Goal: Find specific page/section: Find specific page/section

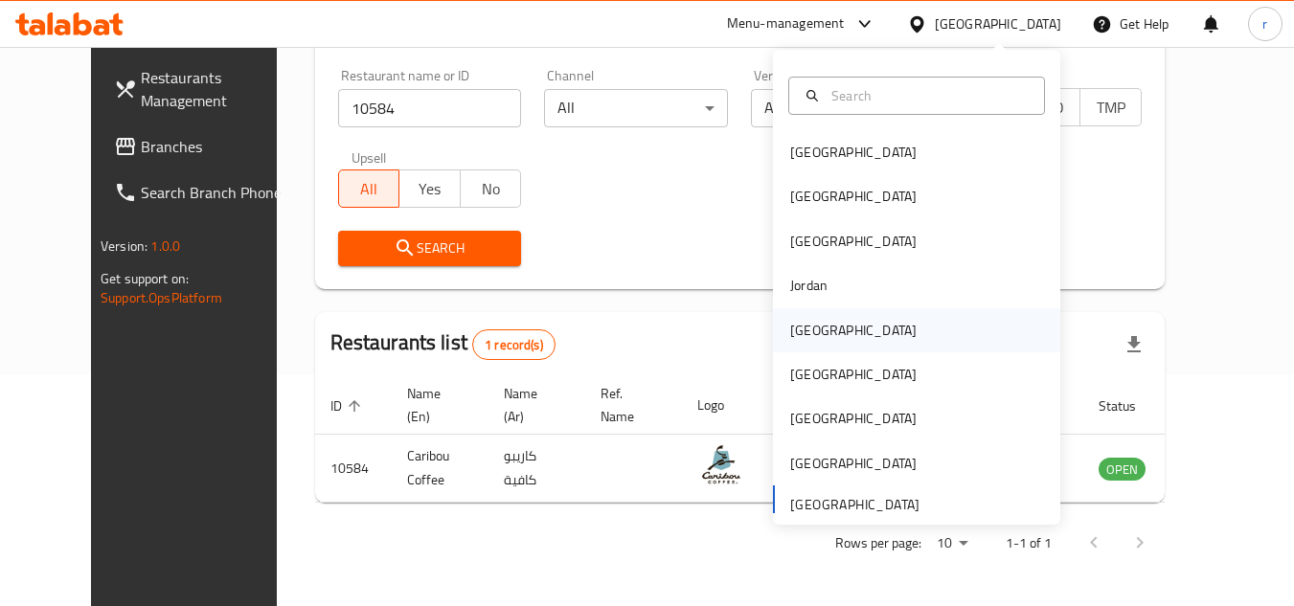
click at [806, 330] on div "[GEOGRAPHIC_DATA]" at bounding box center [853, 330] width 126 height 21
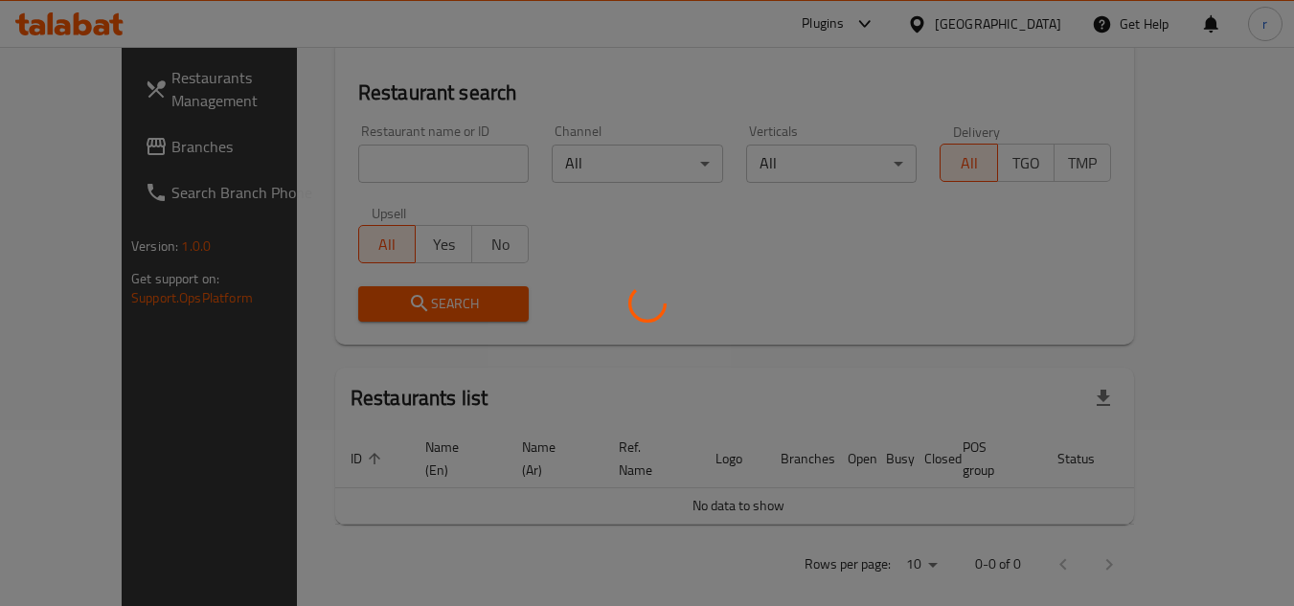
scroll to position [232, 0]
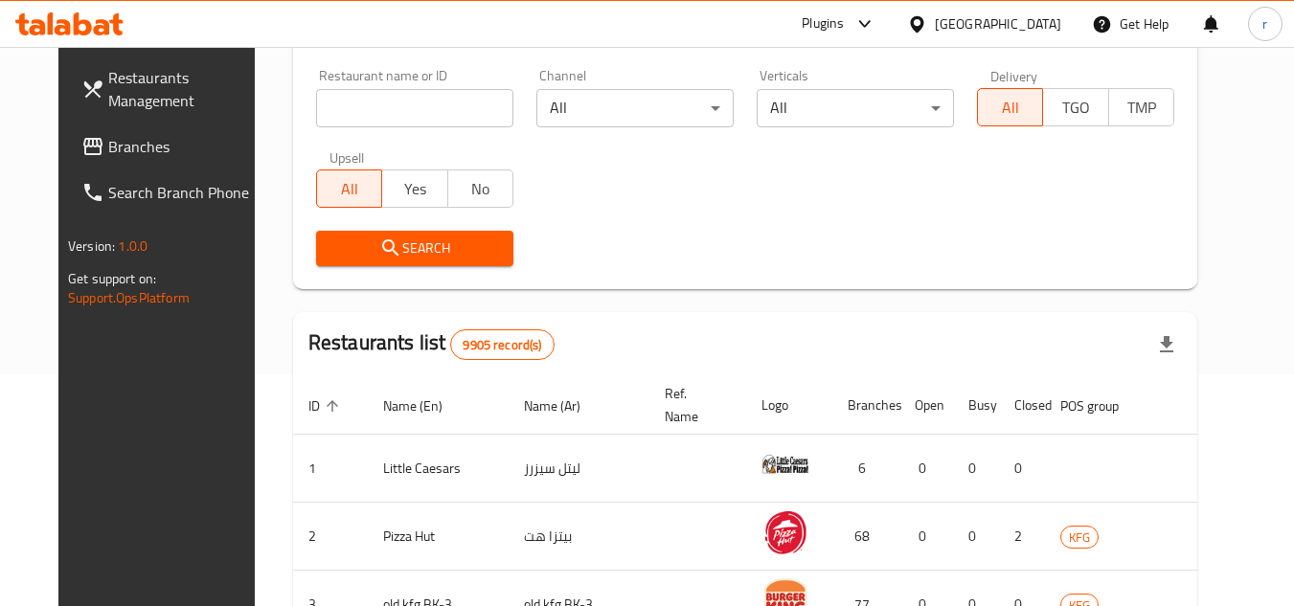
click at [108, 141] on span "Branches" at bounding box center [183, 146] width 151 height 23
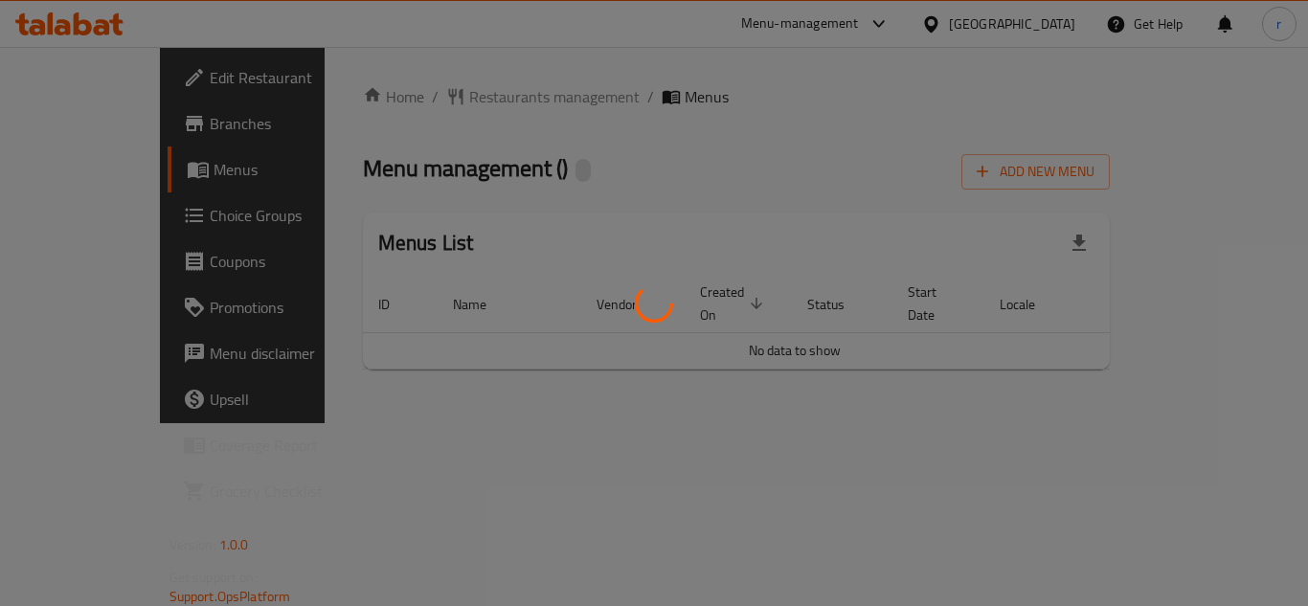
click at [605, 204] on div at bounding box center [654, 303] width 1308 height 606
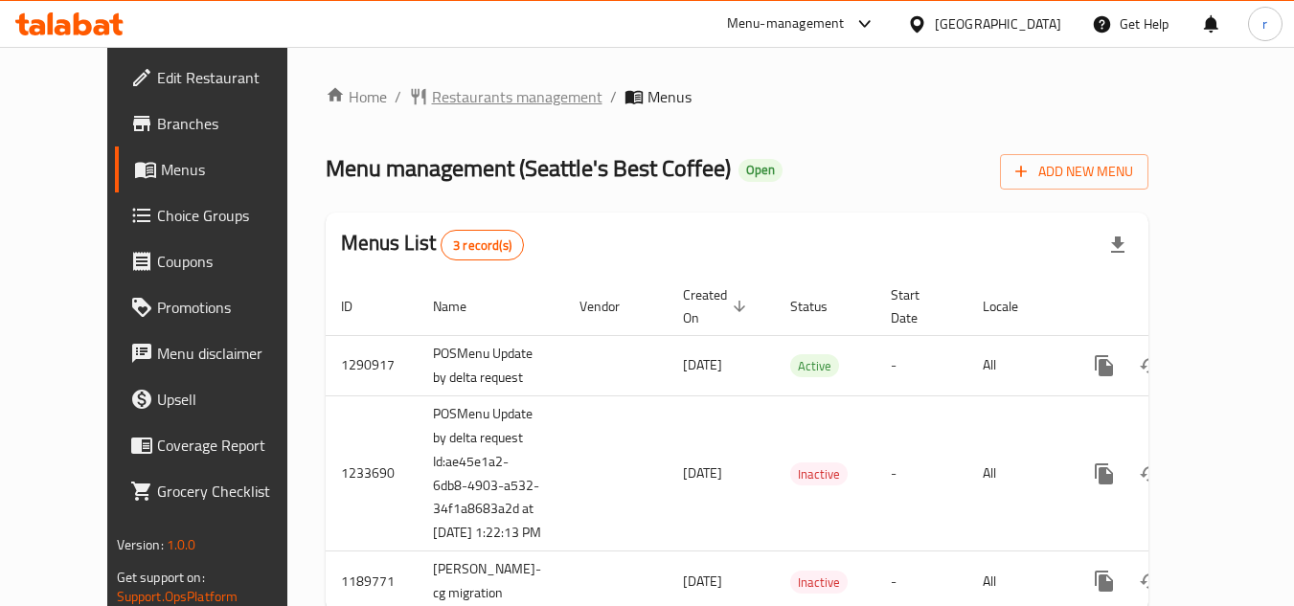
click at [467, 102] on span "Restaurants management" at bounding box center [517, 96] width 170 height 23
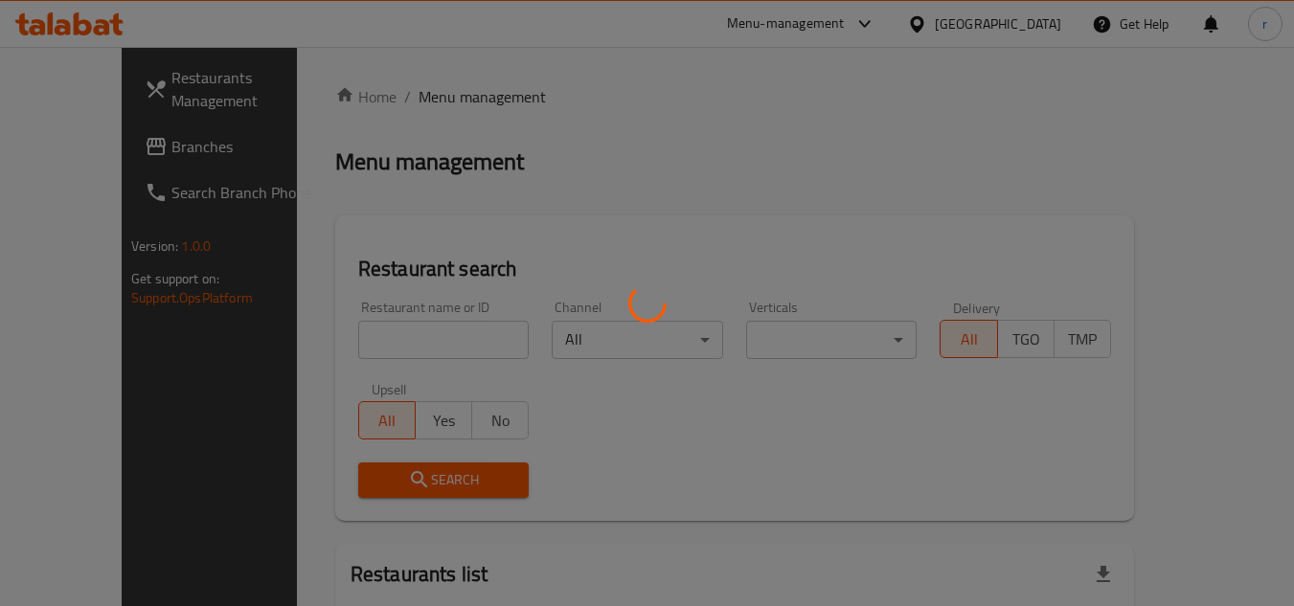
click at [347, 328] on div at bounding box center [647, 303] width 1294 height 606
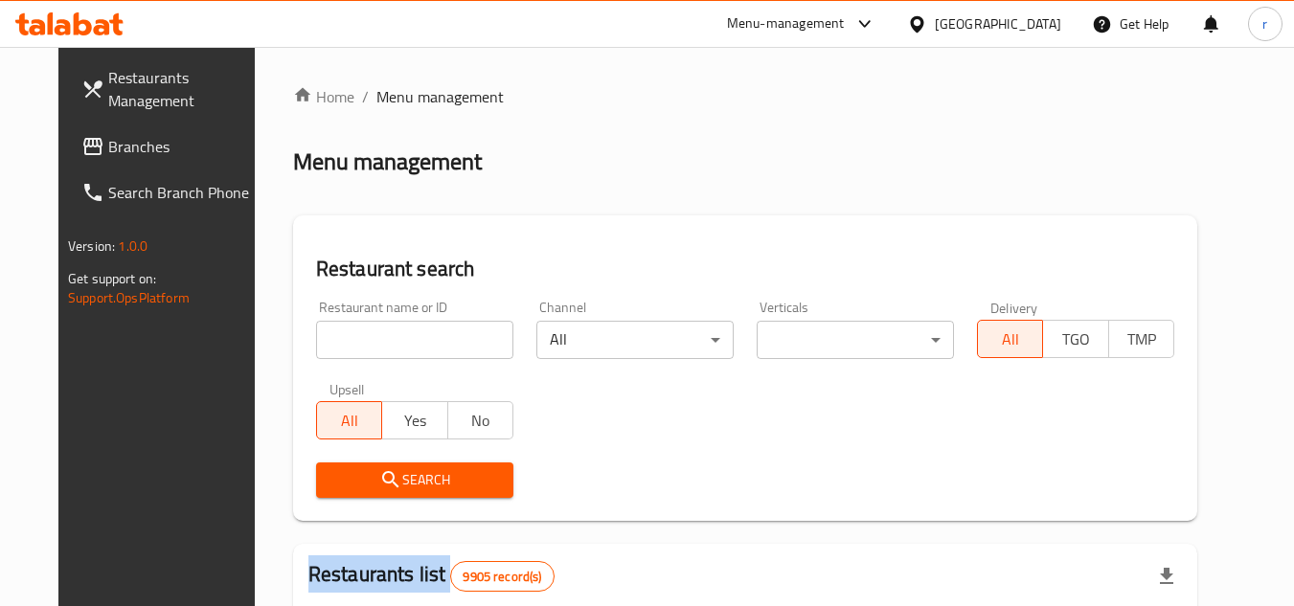
click at [349, 329] on div "Home / Menu management Menu management Restaurant search Restaurant name or ID …" at bounding box center [745, 608] width 904 height 1047
click at [349, 329] on input "search" at bounding box center [414, 340] width 197 height 38
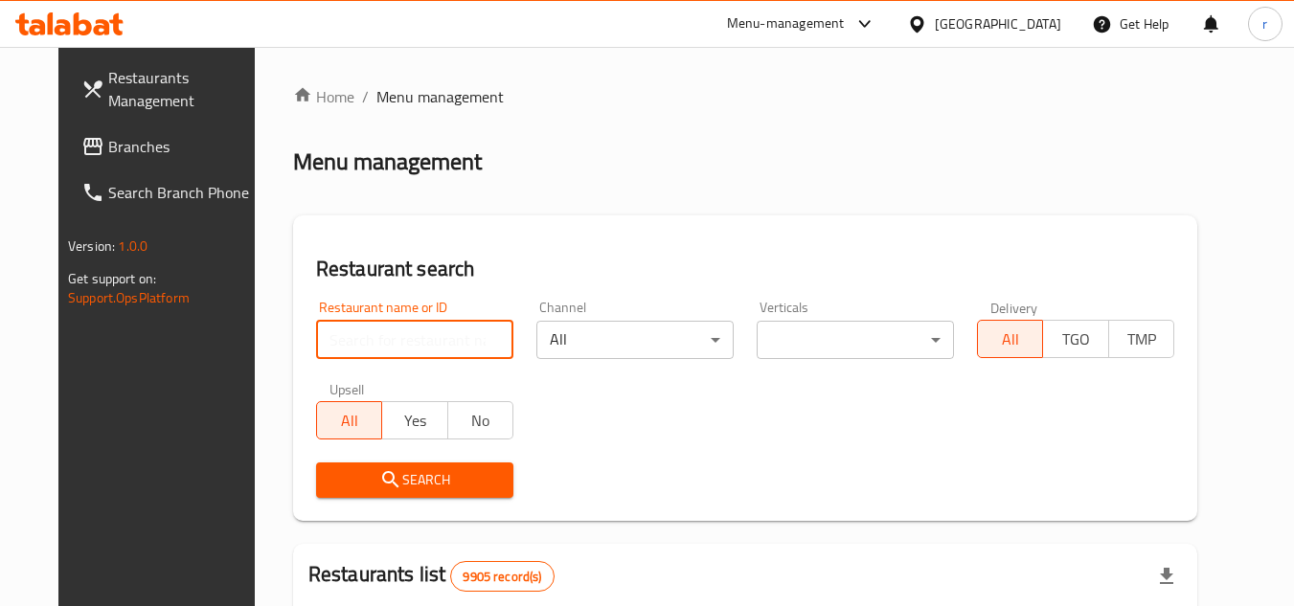
paste input "644956"
type input "644956"
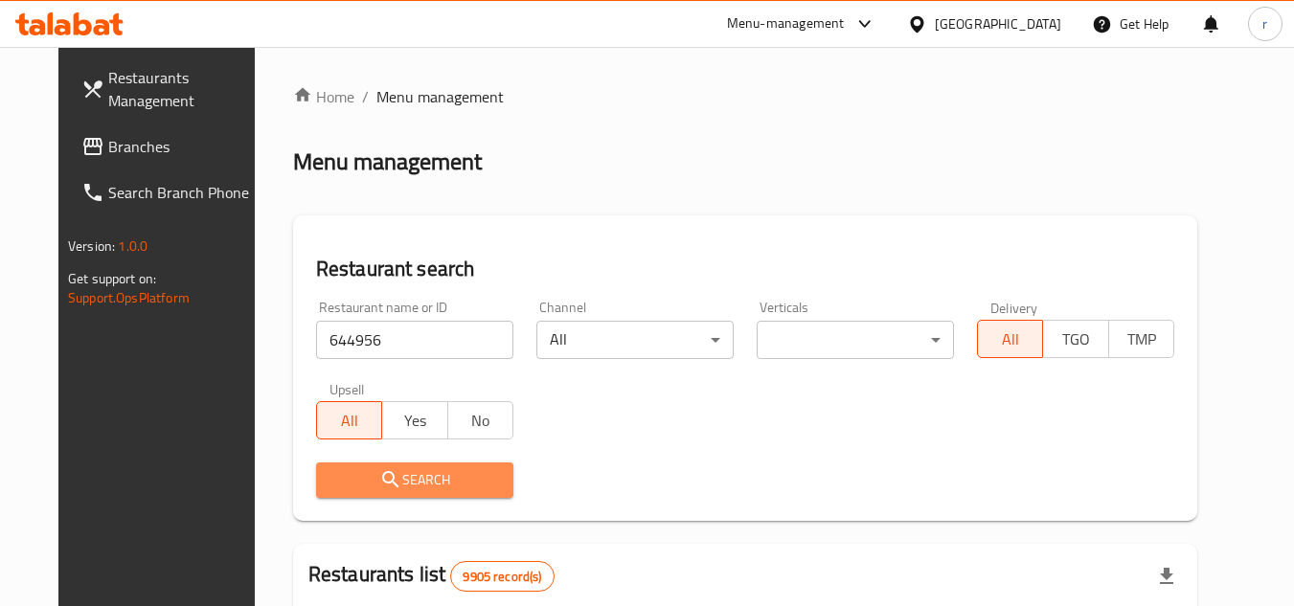
click at [331, 474] on span "Search" at bounding box center [414, 480] width 167 height 24
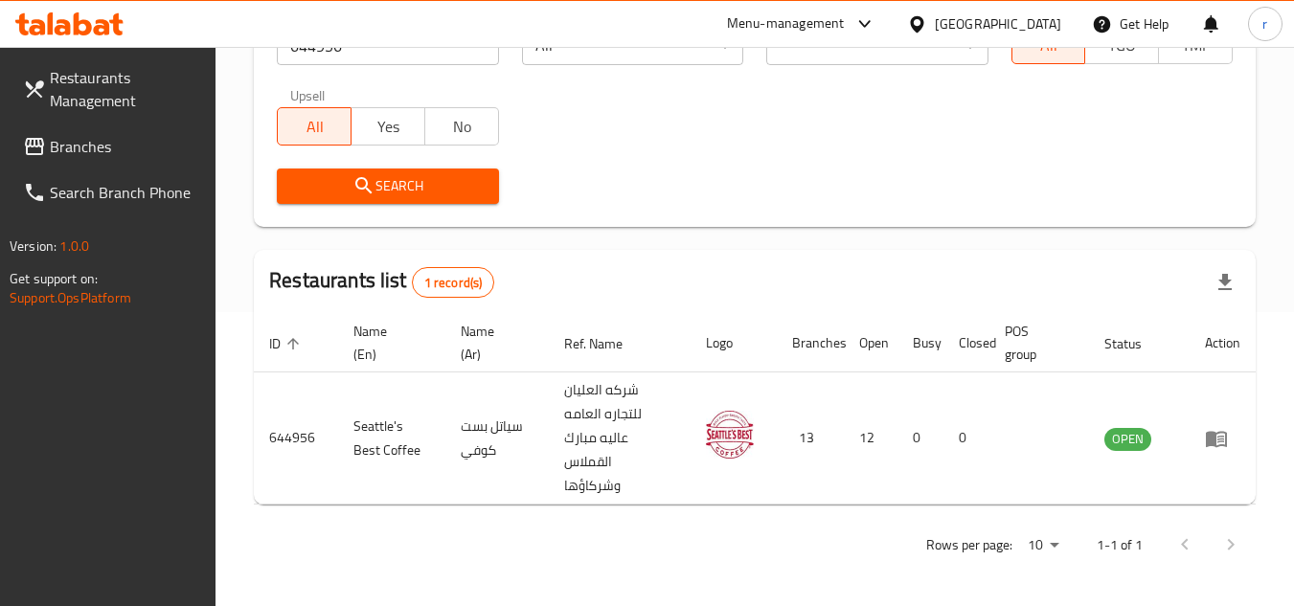
scroll to position [296, 0]
click at [1060, 23] on div "[GEOGRAPHIC_DATA]" at bounding box center [998, 23] width 126 height 21
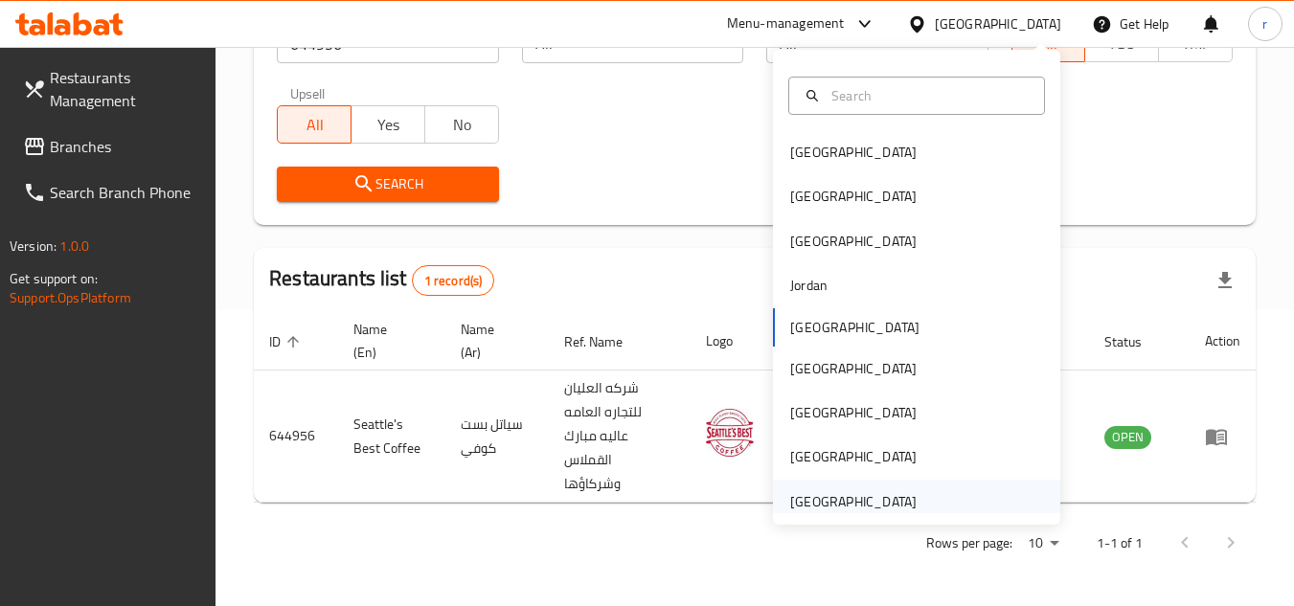
click at [822, 509] on div "[GEOGRAPHIC_DATA]" at bounding box center [853, 501] width 126 height 21
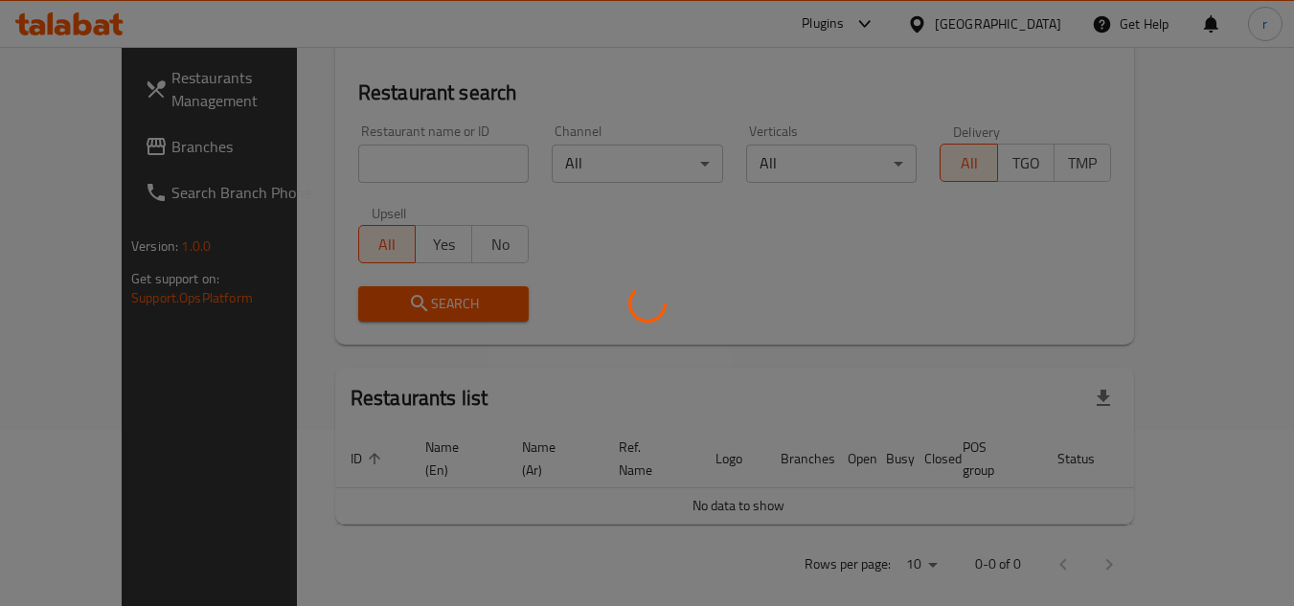
scroll to position [296, 0]
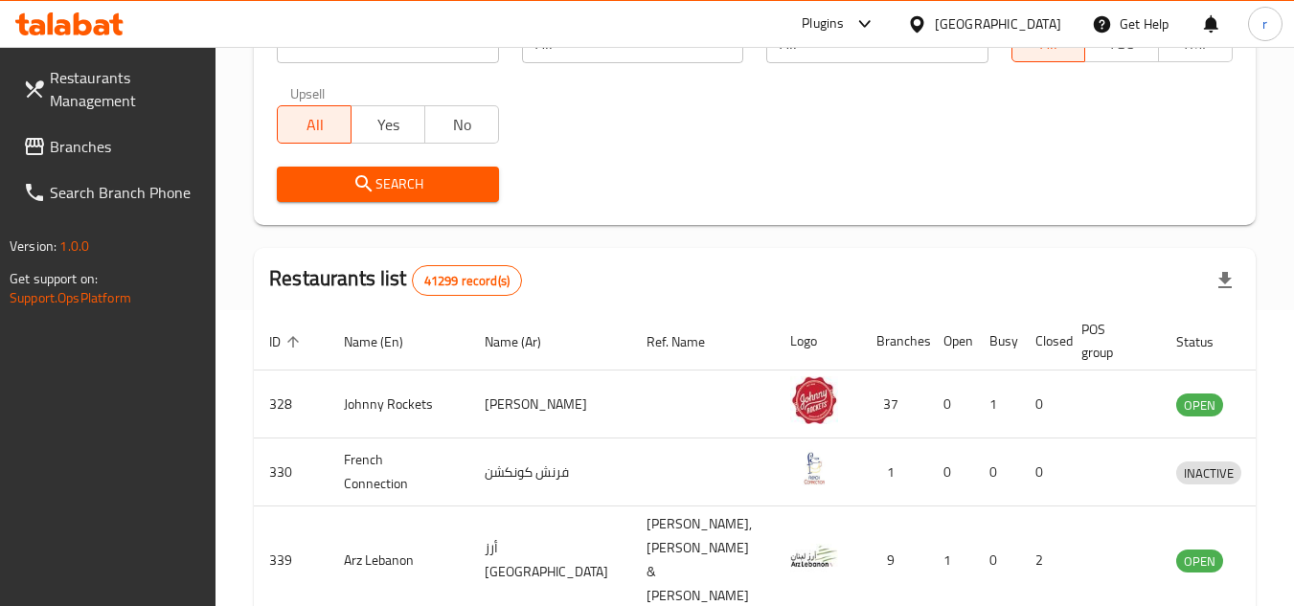
click at [97, 146] on span "Branches" at bounding box center [125, 146] width 151 height 23
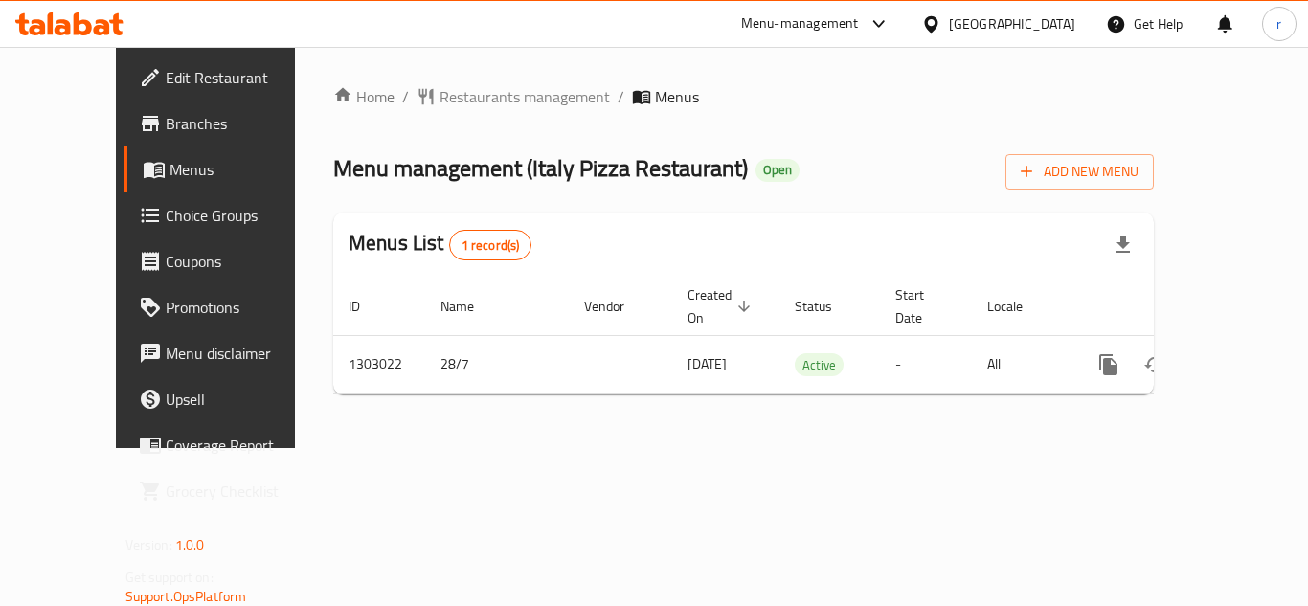
click at [632, 139] on div "Home / Restaurants management / Menus Menu management ( [GEOGRAPHIC_DATA] Pizza…" at bounding box center [743, 247] width 821 height 325
click at [445, 117] on div "Home / Restaurants management / Menus Menu management ( [GEOGRAPHIC_DATA] Pizza…" at bounding box center [743, 247] width 821 height 325
click at [449, 101] on span "Restaurants management" at bounding box center [525, 96] width 170 height 23
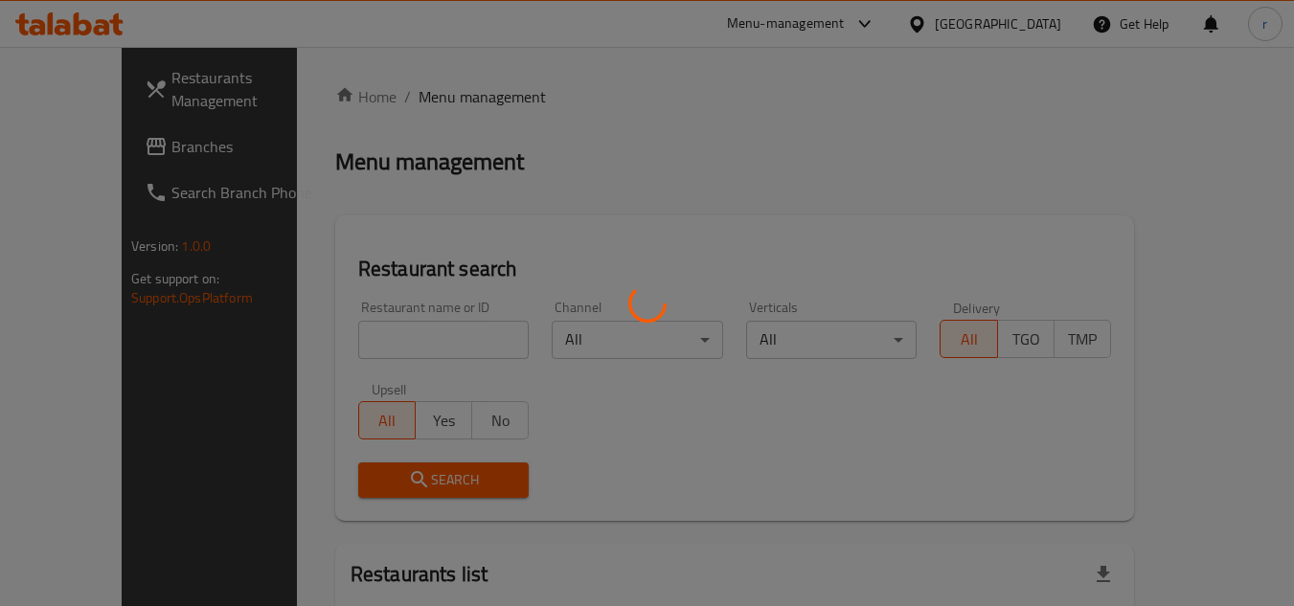
click at [372, 320] on div at bounding box center [647, 303] width 1294 height 606
click at [371, 331] on div at bounding box center [647, 303] width 1294 height 606
click at [373, 334] on div at bounding box center [647, 303] width 1294 height 606
click at [374, 330] on div at bounding box center [647, 303] width 1294 height 606
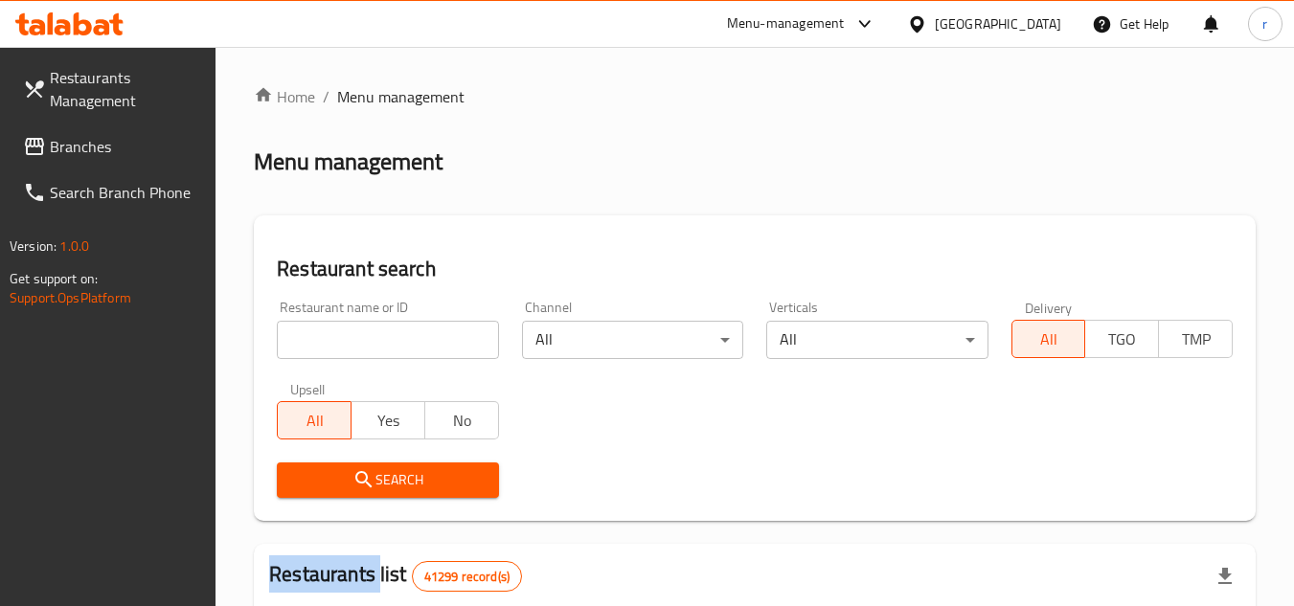
click at [375, 330] on div at bounding box center [647, 303] width 1294 height 606
click at [378, 332] on input "search" at bounding box center [387, 340] width 221 height 38
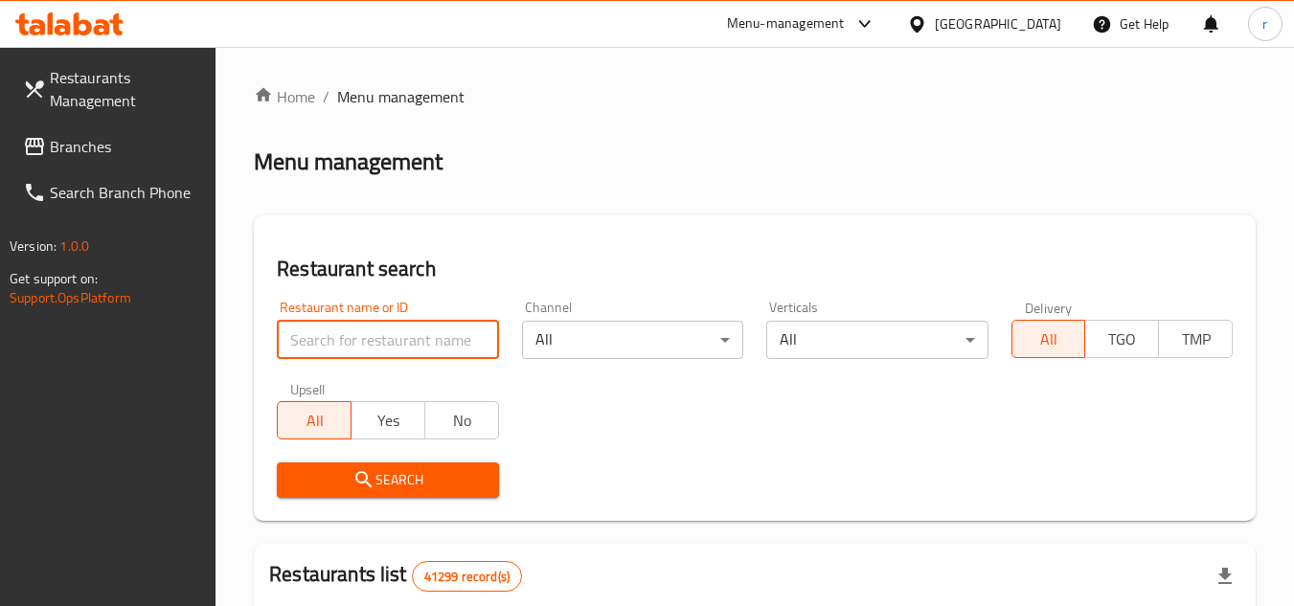
paste input "702675"
type input "702675"
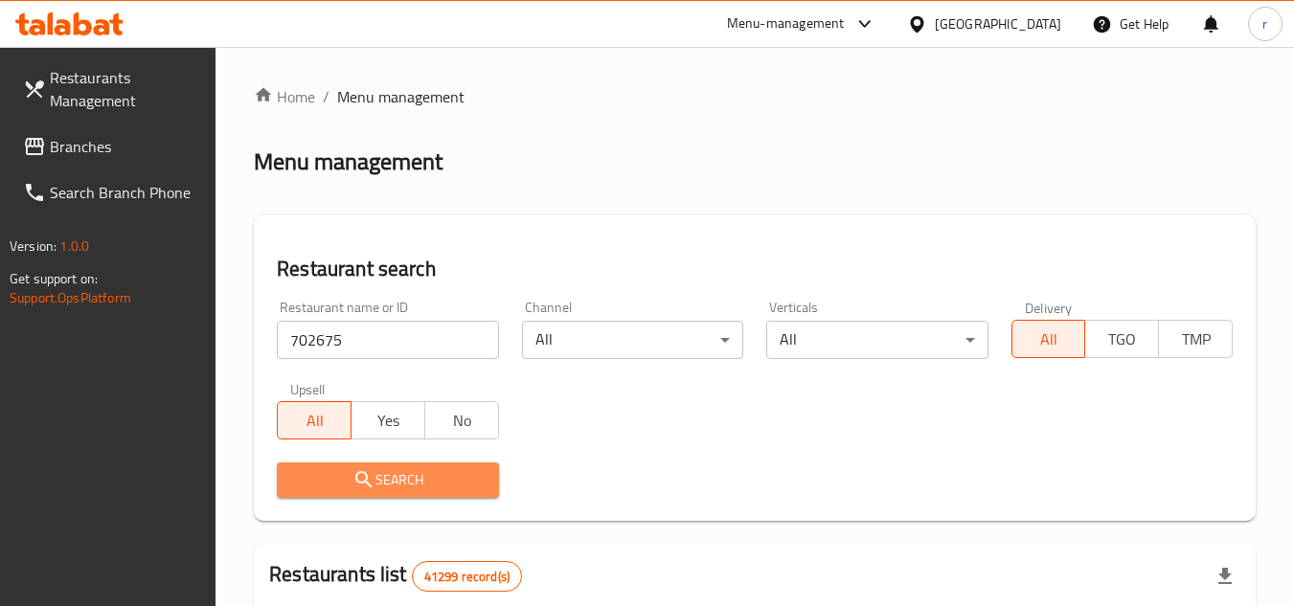
click at [357, 468] on span "Search" at bounding box center [387, 480] width 191 height 24
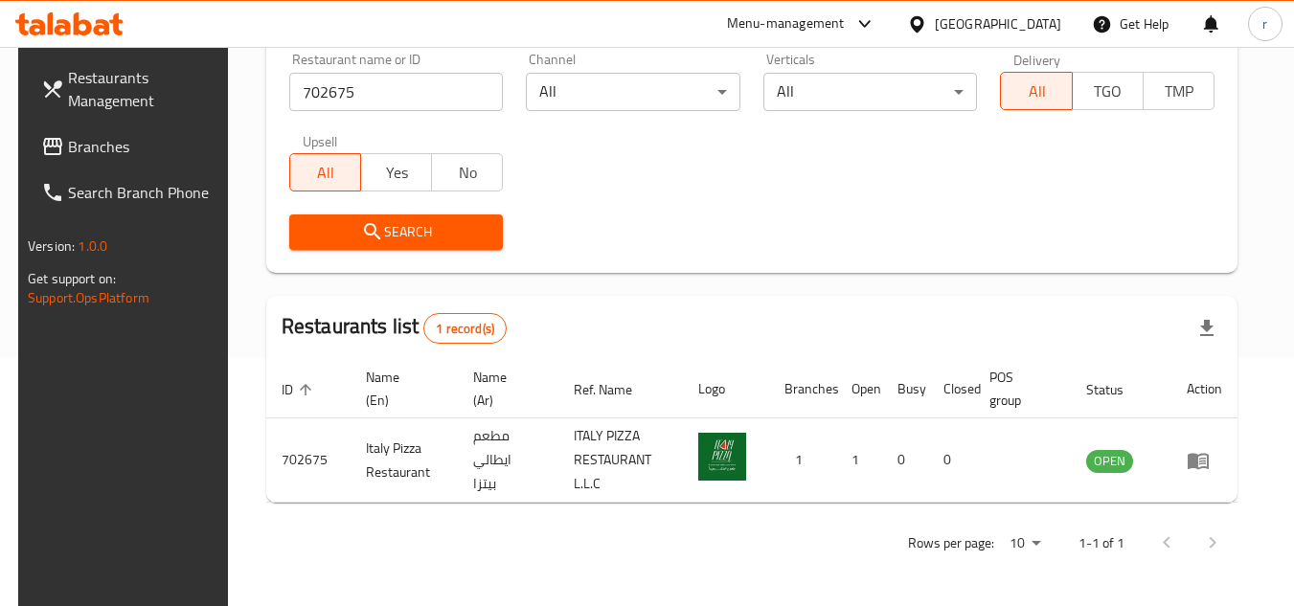
scroll to position [248, 0]
drag, startPoint x: 981, startPoint y: 25, endPoint x: 993, endPoint y: 48, distance: 26.1
click at [981, 25] on div "[GEOGRAPHIC_DATA]" at bounding box center [998, 23] width 126 height 21
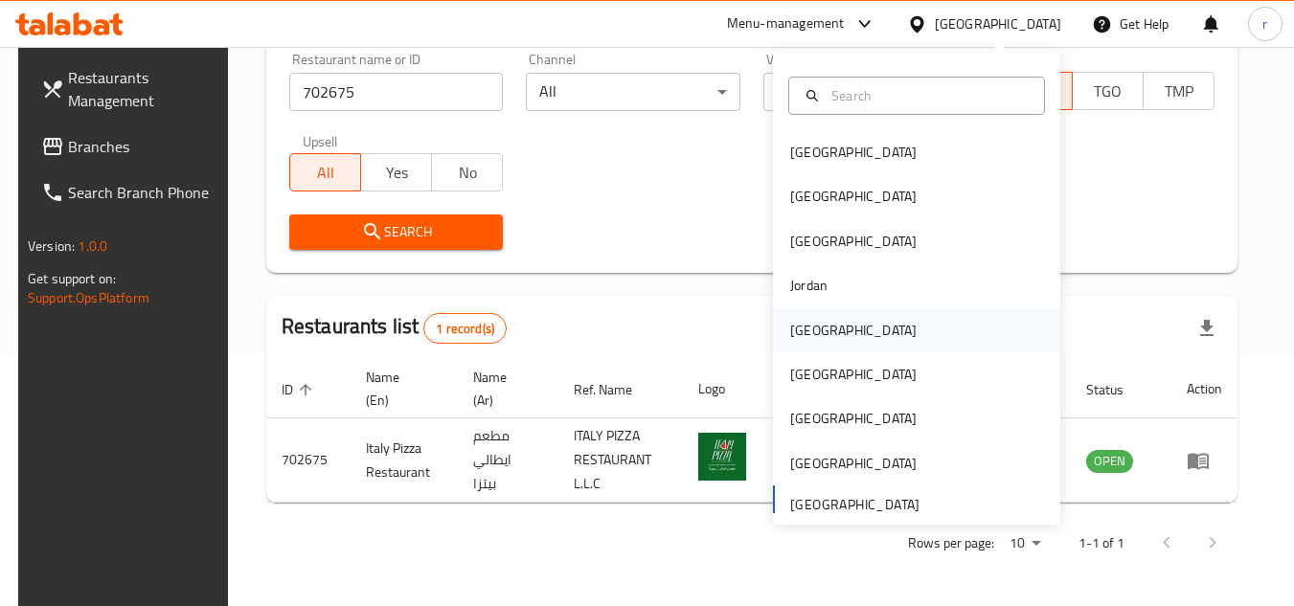
click at [790, 328] on div "[GEOGRAPHIC_DATA]" at bounding box center [853, 330] width 126 height 21
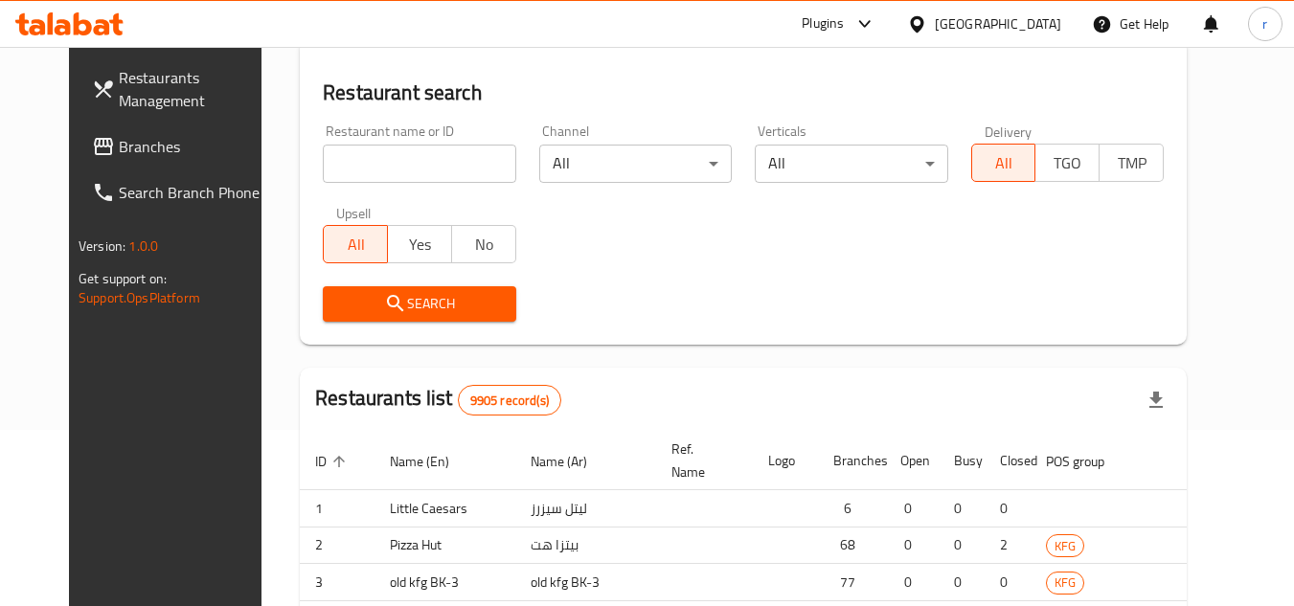
scroll to position [248, 0]
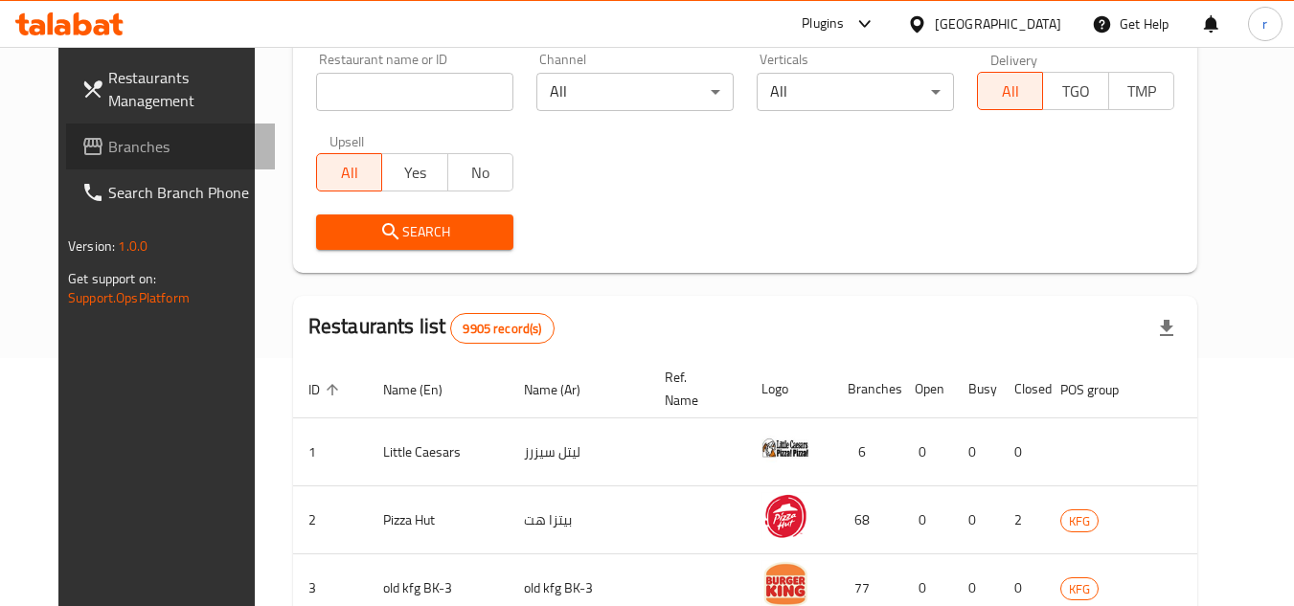
click at [108, 148] on span "Branches" at bounding box center [183, 146] width 151 height 23
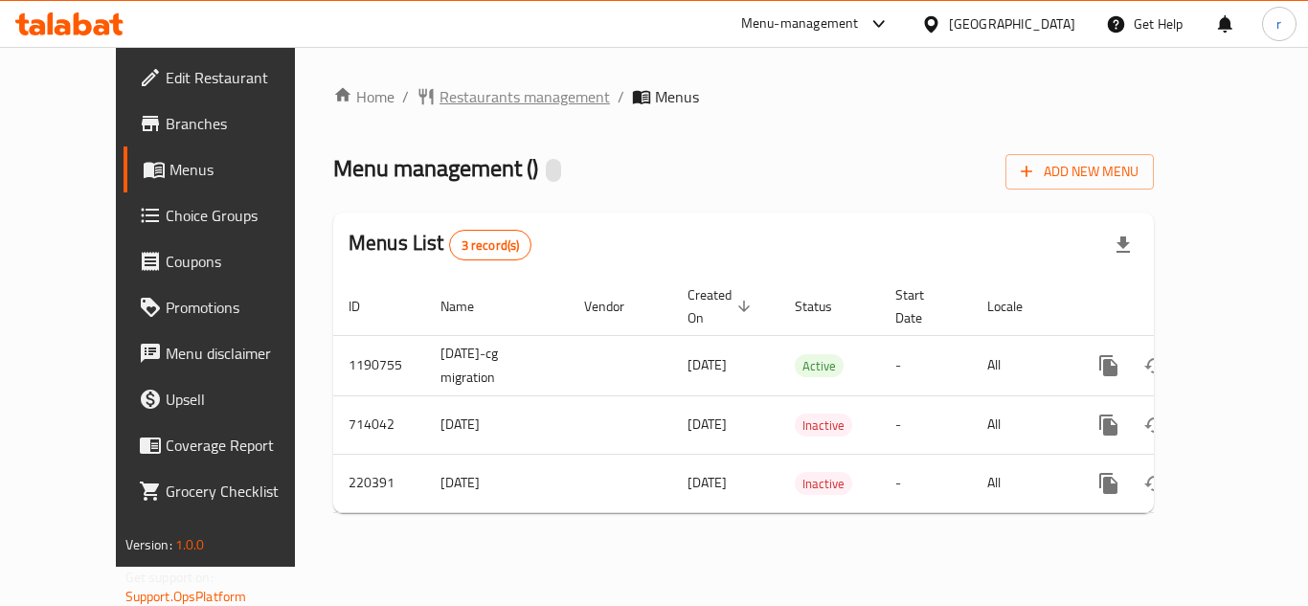
click at [454, 100] on span "Restaurants management" at bounding box center [525, 96] width 170 height 23
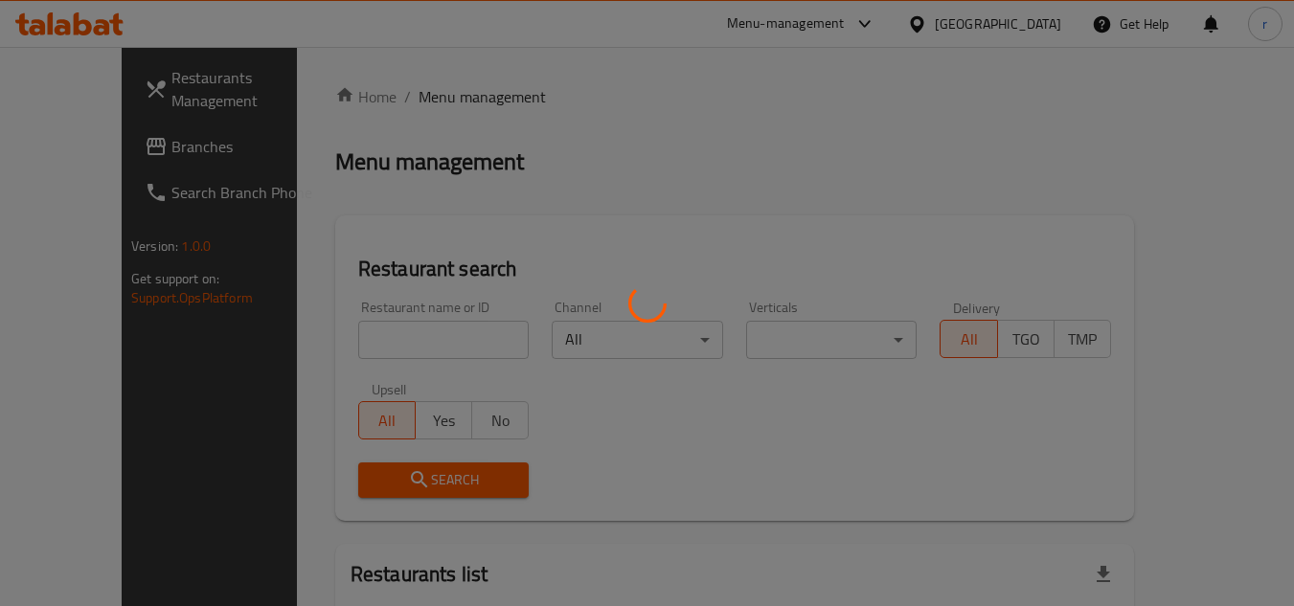
click at [389, 338] on div at bounding box center [647, 303] width 1294 height 606
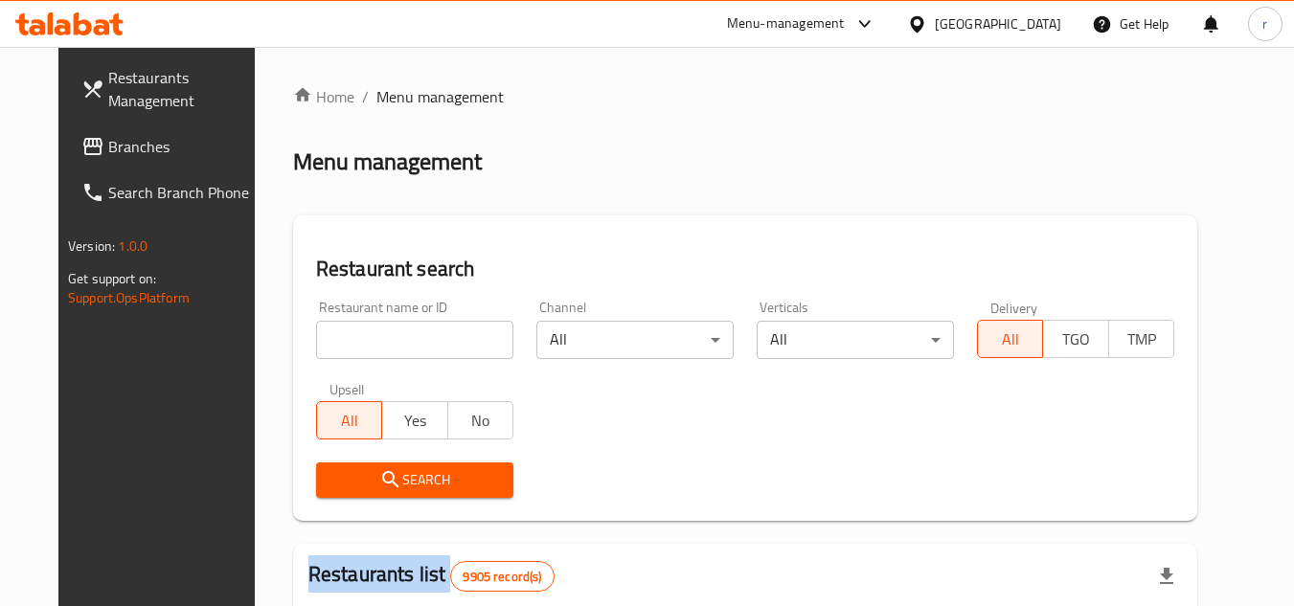
click at [389, 338] on div "Home / Menu management Menu management Restaurant search Restaurant name or ID …" at bounding box center [745, 608] width 904 height 1047
click at [389, 338] on input "search" at bounding box center [414, 340] width 197 height 38
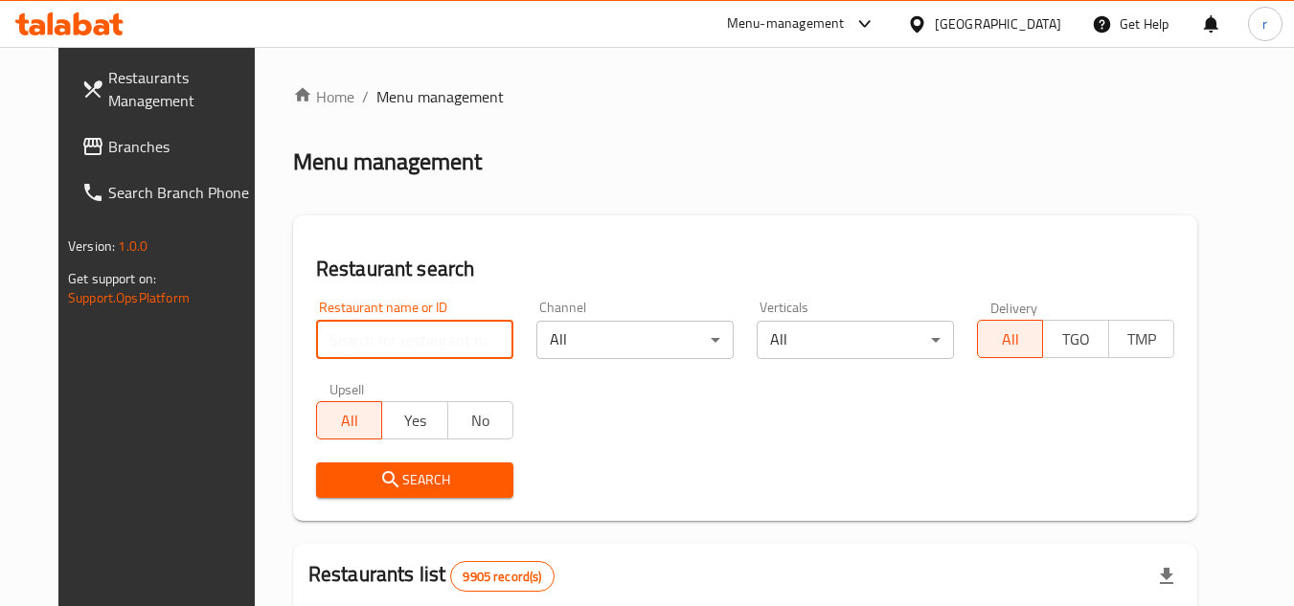
paste input "625185"
type input "625185"
click at [340, 484] on span "Search" at bounding box center [414, 480] width 167 height 24
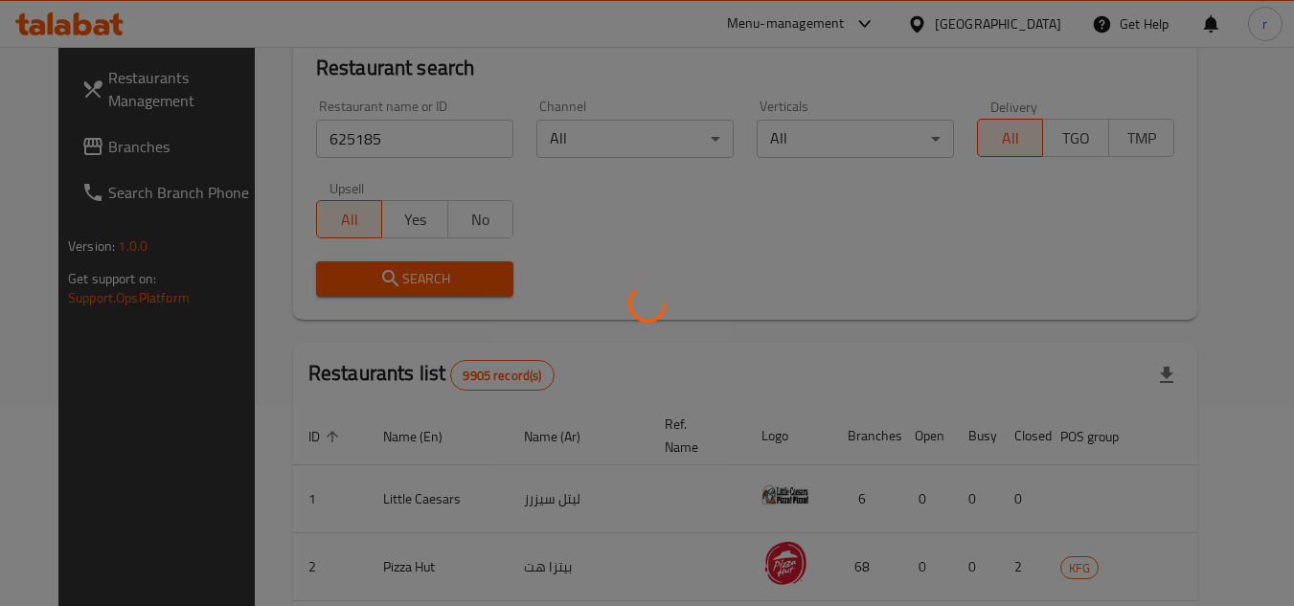
scroll to position [232, 0]
